Goal: Register for event/course

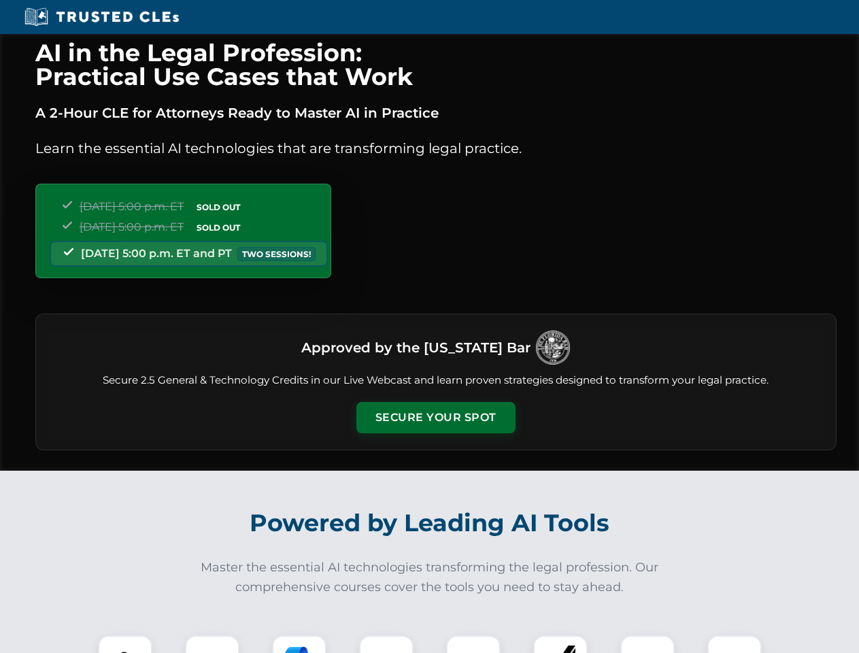
click at [435, 418] on button "Secure Your Spot" at bounding box center [435, 417] width 159 height 31
click at [125, 644] on img at bounding box center [124, 662] width 39 height 39
